Goal: Task Accomplishment & Management: Manage account settings

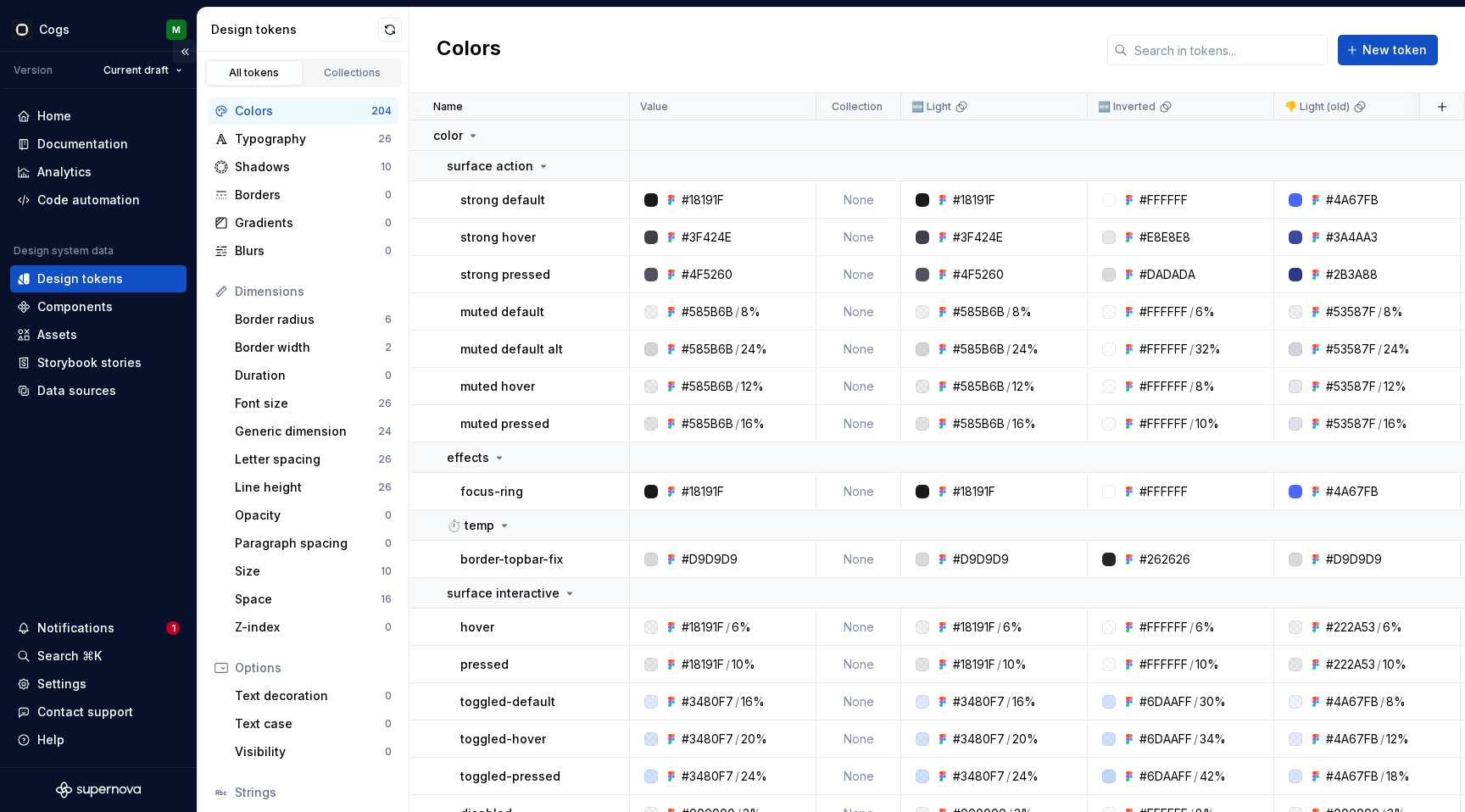
click at [186, 53] on button "Collapse sidebar" at bounding box center [184, 52] width 23 height 23
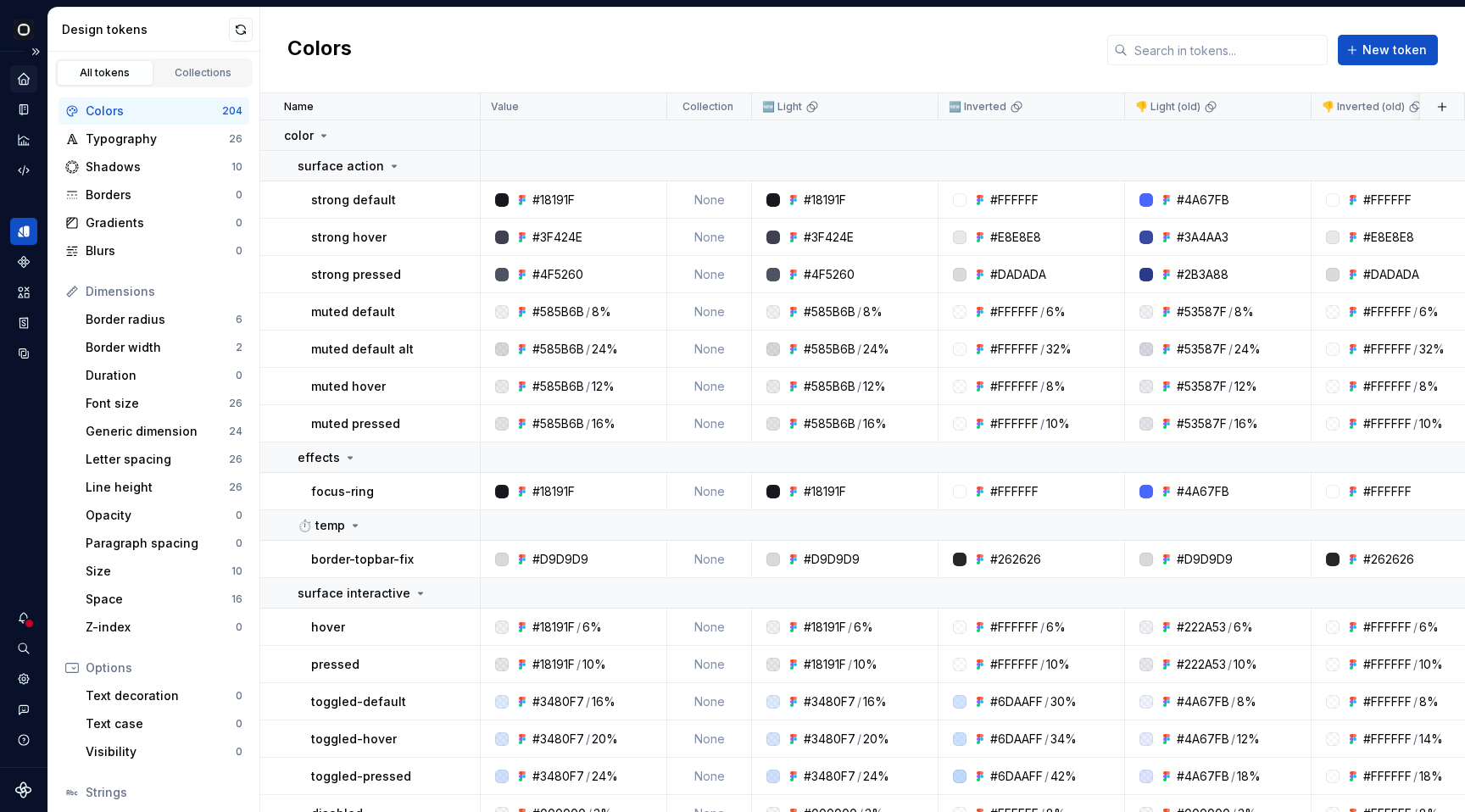
click at [19, 78] on icon "Home" at bounding box center [22, 78] width 11 height 11
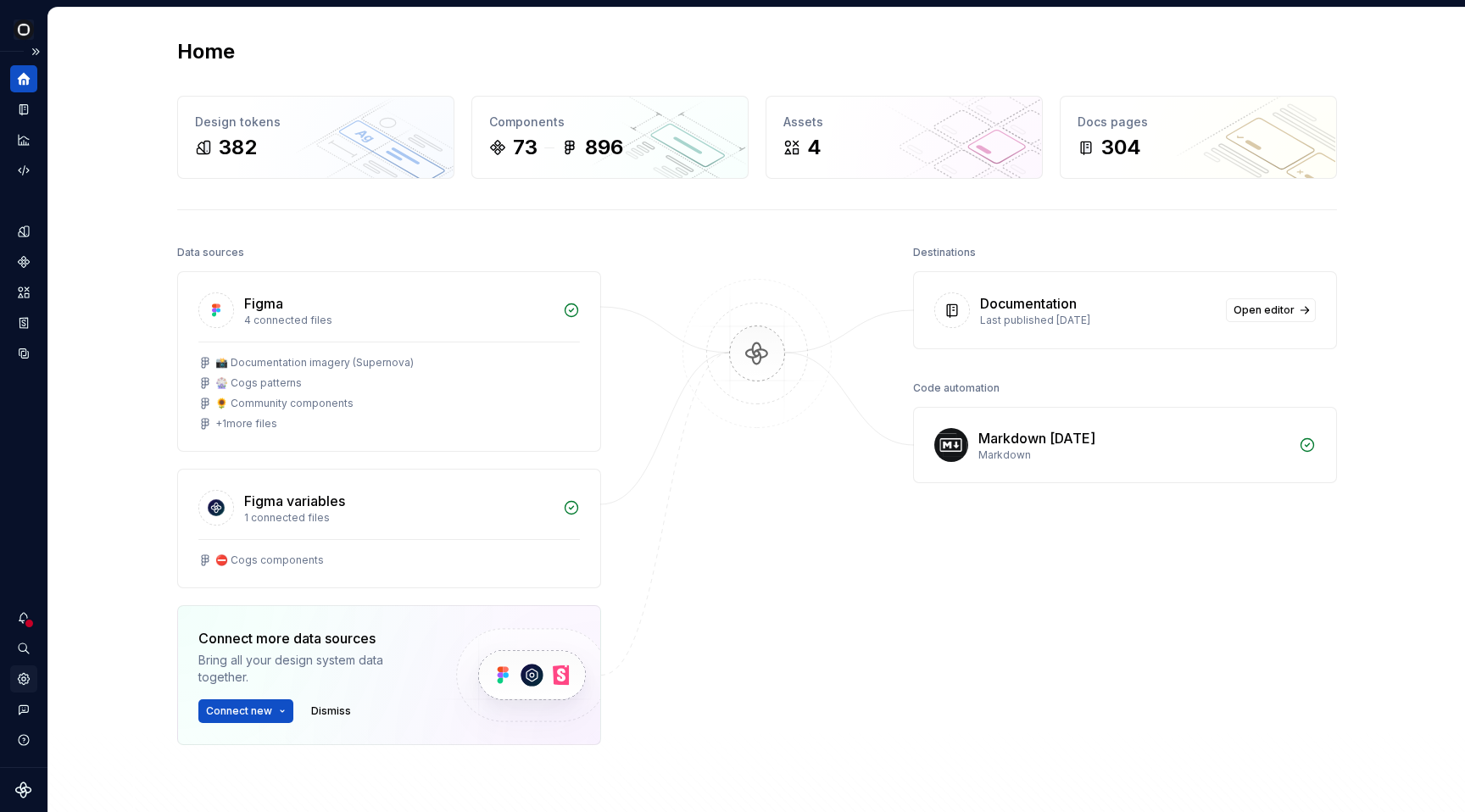
click at [22, 684] on icon "Settings" at bounding box center [22, 677] width 11 height 11
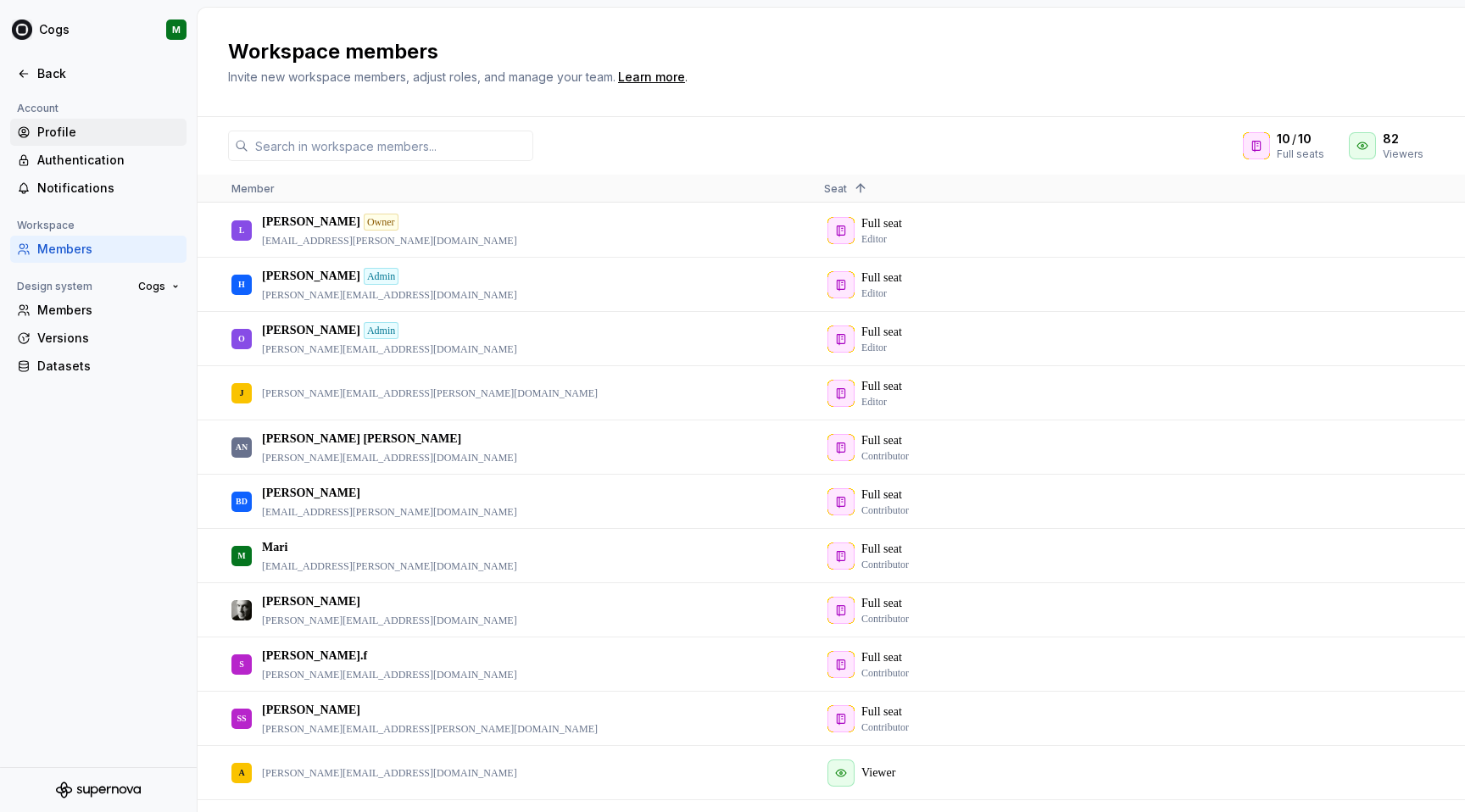
click at [94, 139] on div "Profile" at bounding box center [108, 132] width 142 height 17
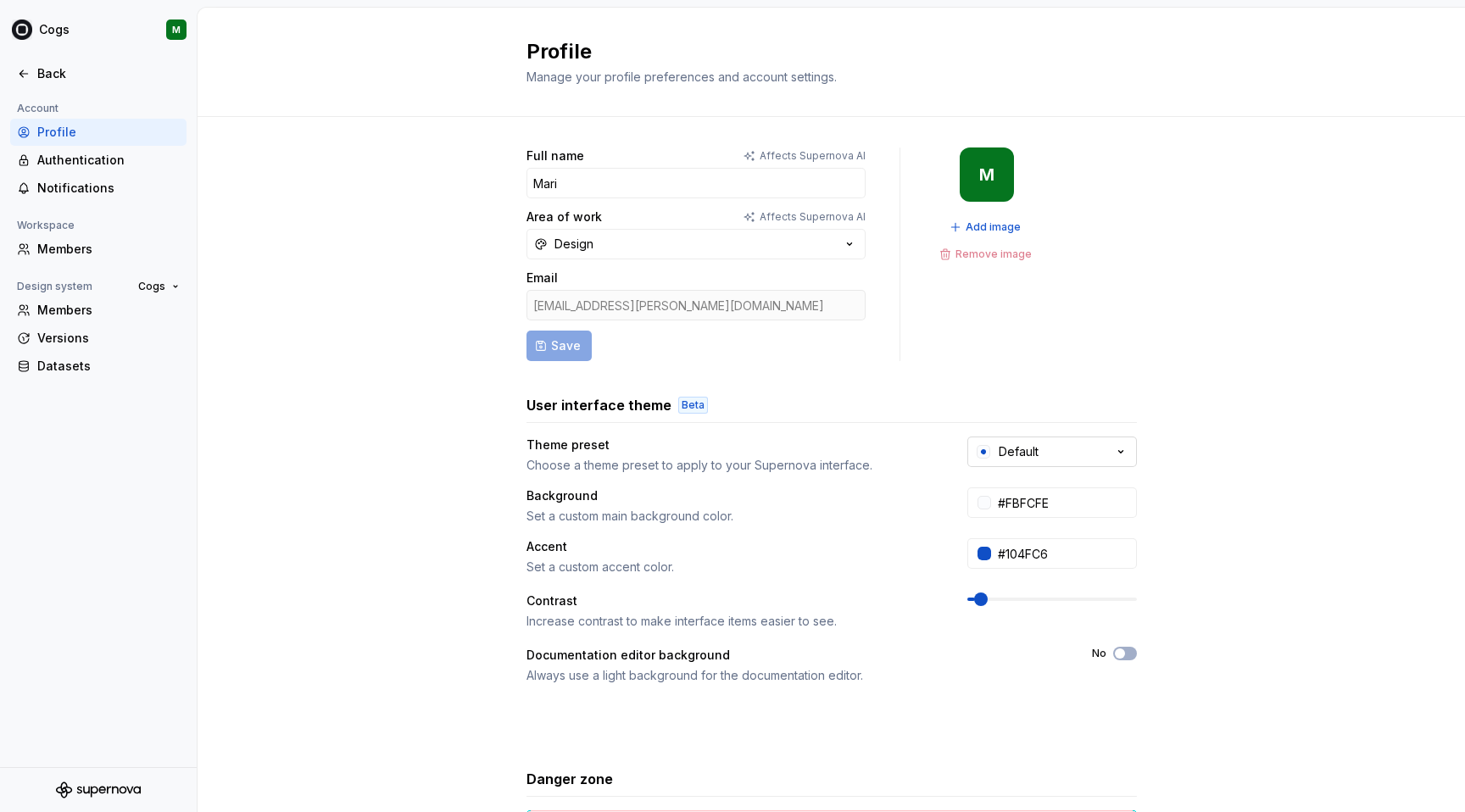
click at [1029, 439] on button "Default" at bounding box center [1052, 451] width 170 height 30
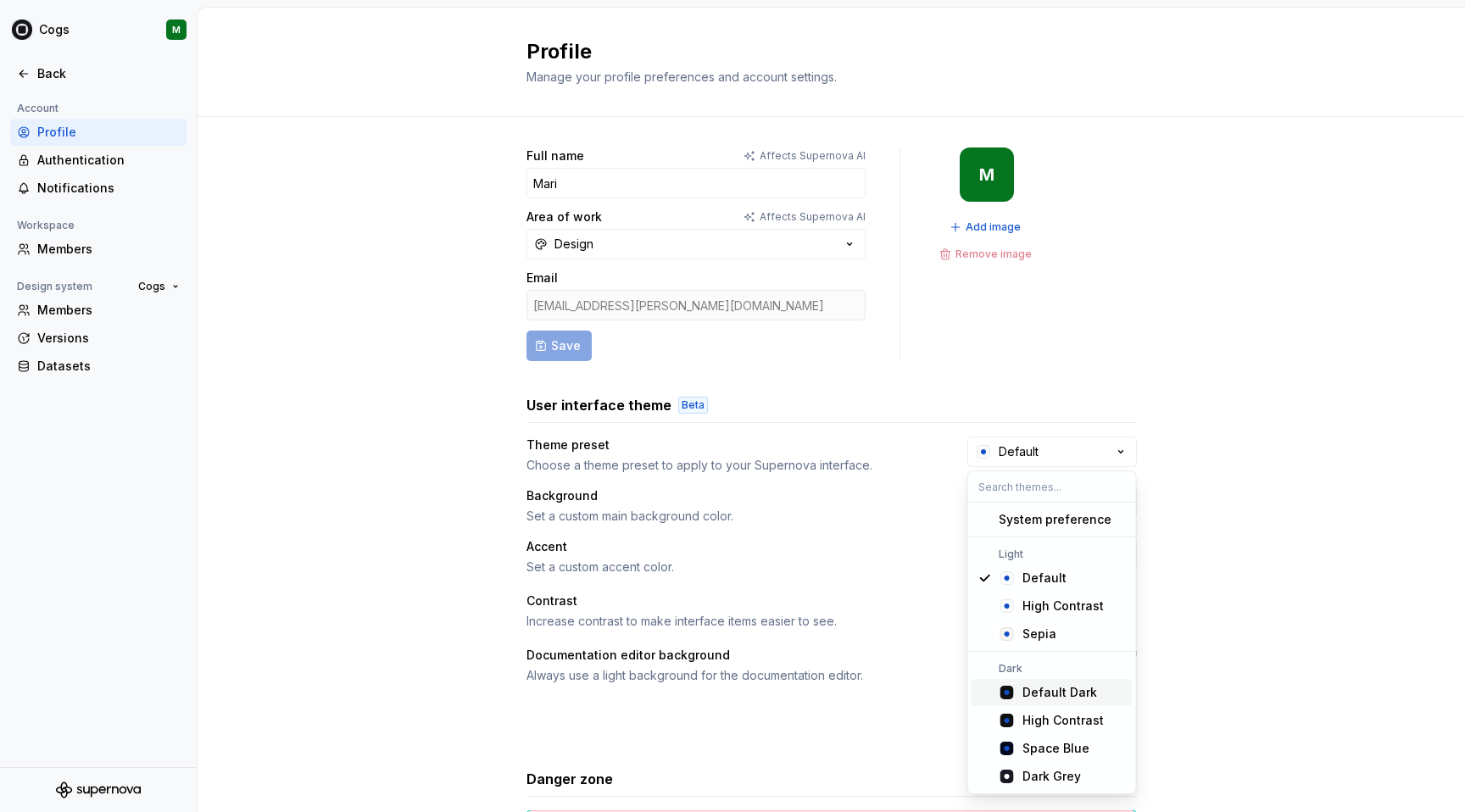
click at [1060, 692] on div "Default Dark" at bounding box center [1059, 692] width 75 height 17
type input "#101010"
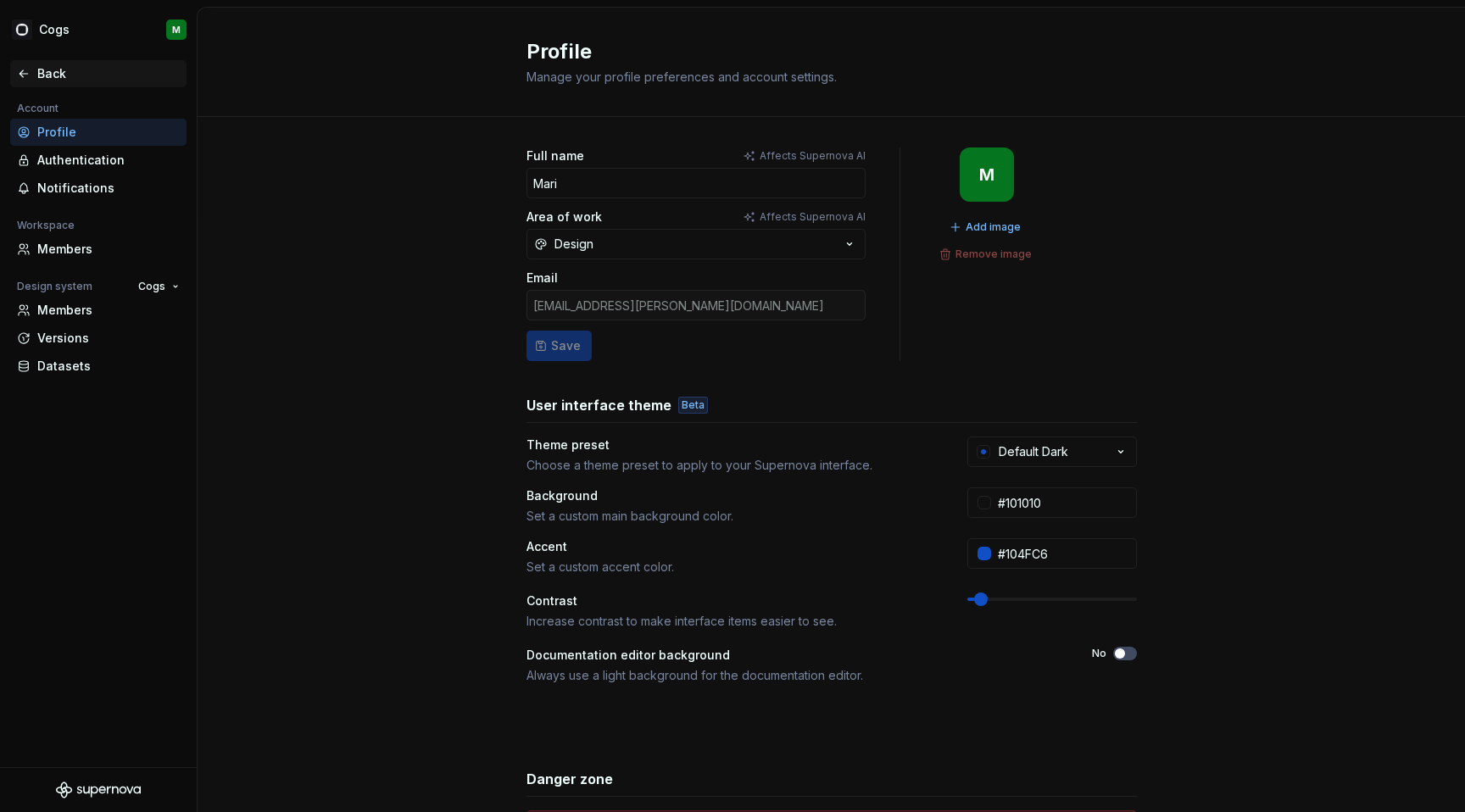
click at [28, 75] on icon at bounding box center [23, 74] width 14 height 14
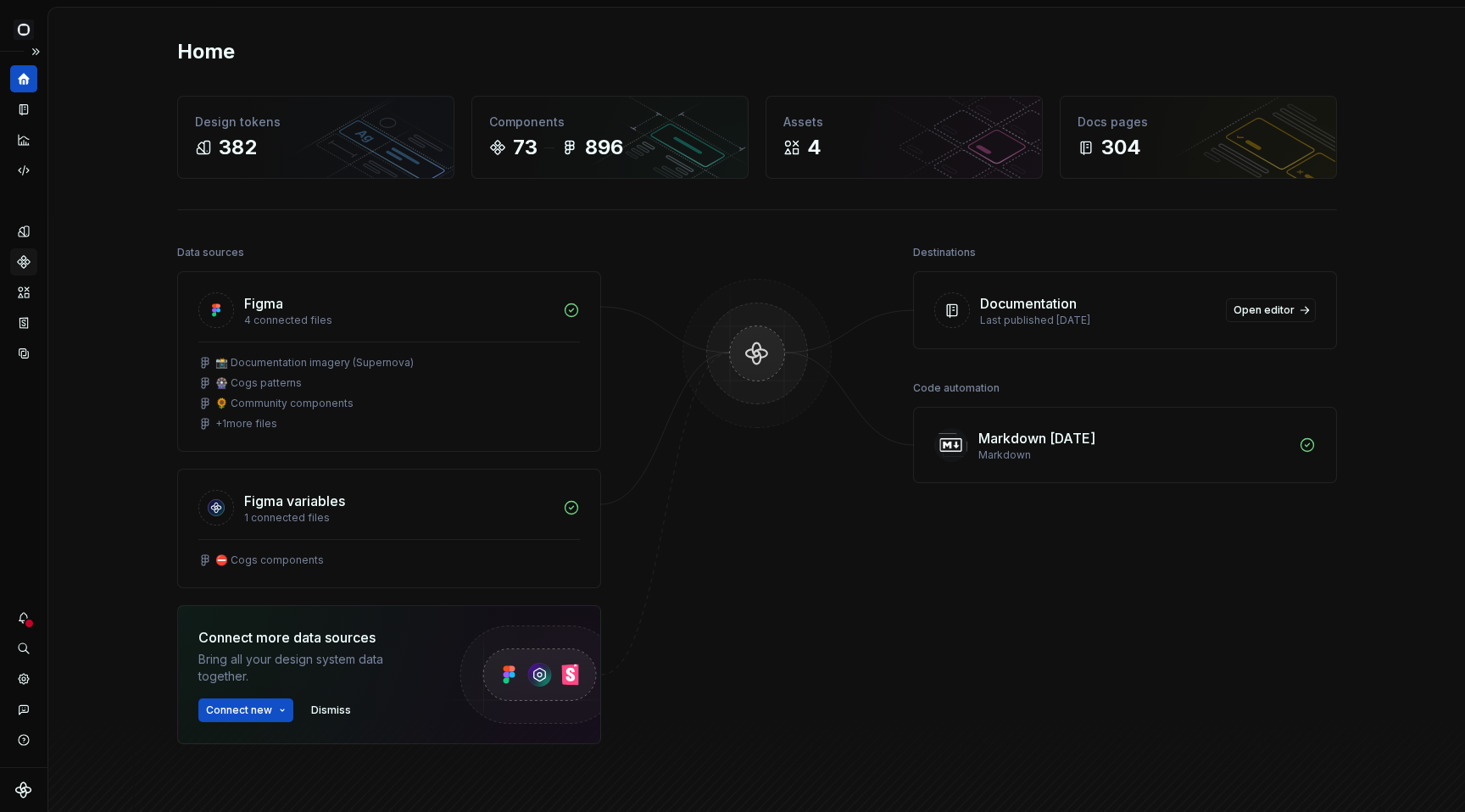
click at [23, 254] on icon "Components" at bounding box center [24, 262] width 16 height 16
